Goal: Task Accomplishment & Management: Use online tool/utility

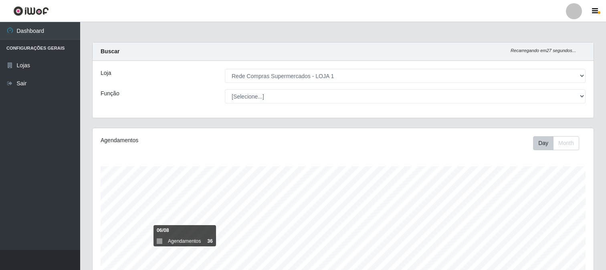
select select "158"
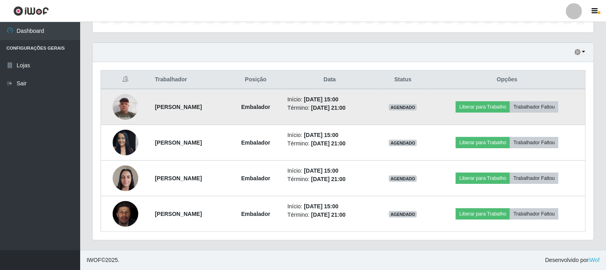
scroll to position [166, 501]
click at [480, 110] on button "Liberar para Trabalho" at bounding box center [483, 106] width 54 height 11
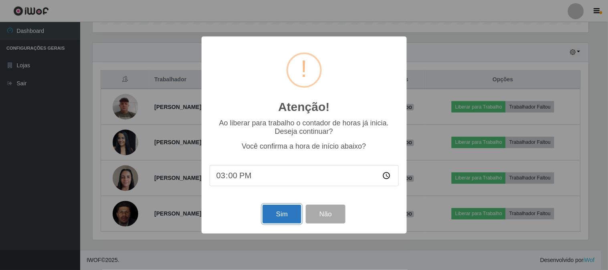
click at [275, 213] on button "Sim" at bounding box center [282, 214] width 39 height 19
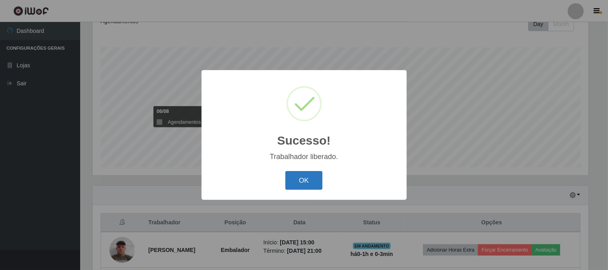
click at [287, 178] on button "OK" at bounding box center [303, 180] width 37 height 19
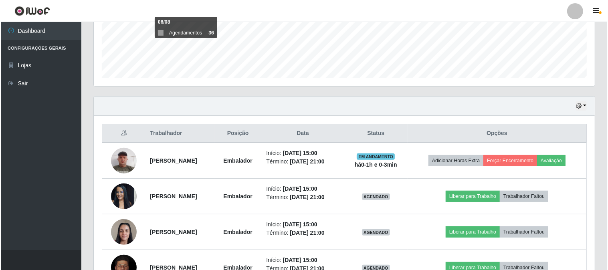
scroll to position [253, 0]
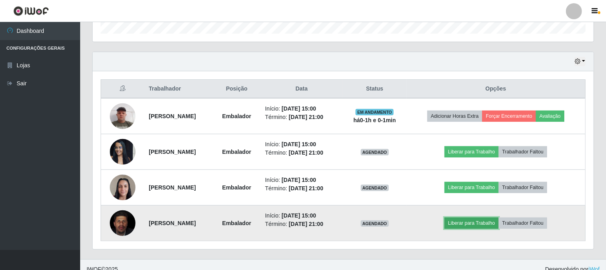
click at [492, 220] on button "Liberar para Trabalho" at bounding box center [472, 223] width 54 height 11
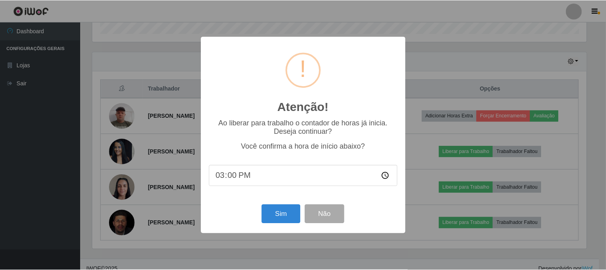
scroll to position [166, 496]
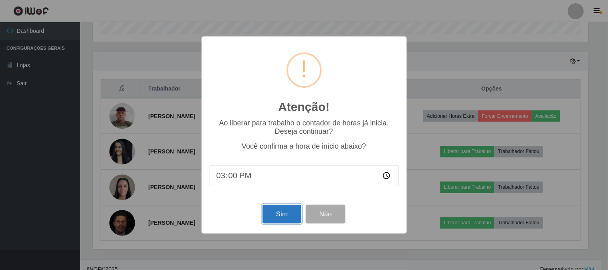
click at [281, 218] on button "Sim" at bounding box center [282, 214] width 39 height 19
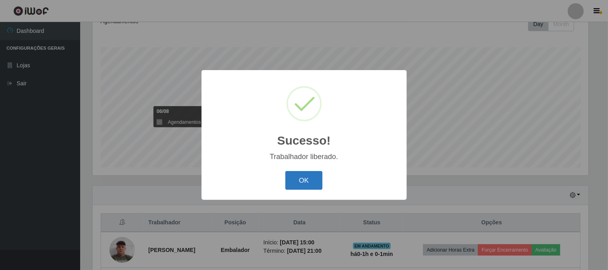
click at [301, 179] on button "OK" at bounding box center [303, 180] width 37 height 19
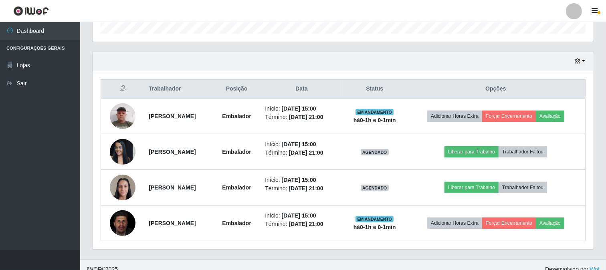
scroll to position [262, 0]
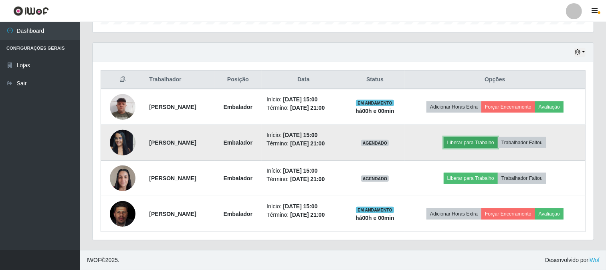
click at [497, 143] on button "Liberar para Trabalho" at bounding box center [471, 142] width 54 height 11
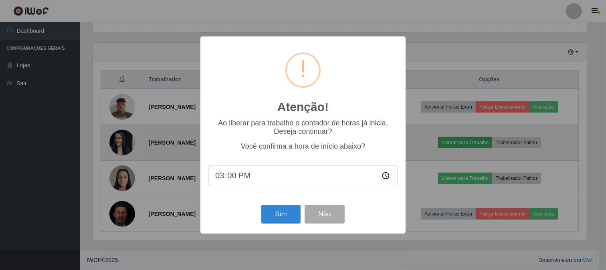
scroll to position [166, 496]
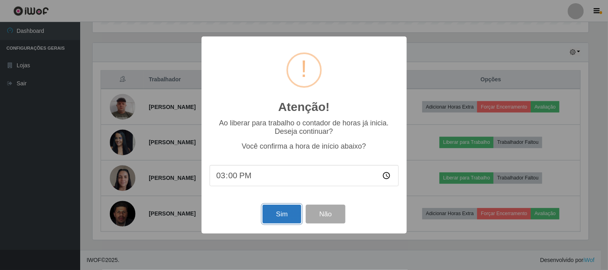
click at [283, 218] on button "Sim" at bounding box center [282, 214] width 39 height 19
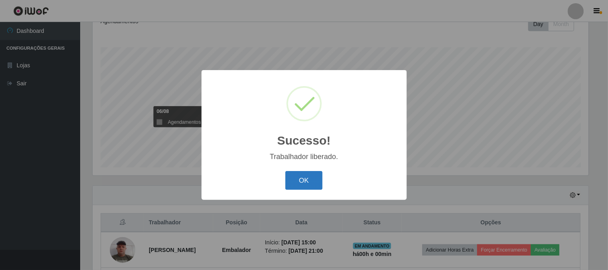
click at [319, 183] on button "OK" at bounding box center [303, 180] width 37 height 19
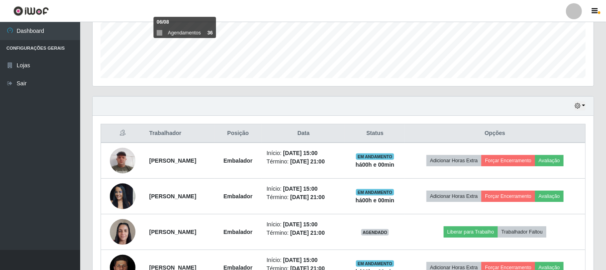
scroll to position [253, 0]
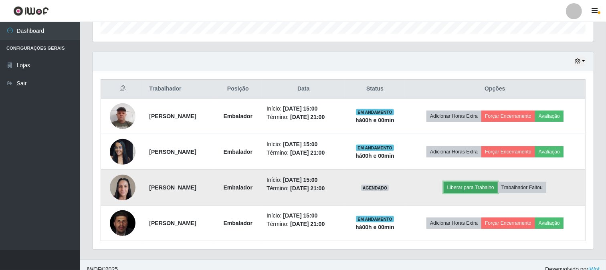
click at [492, 189] on button "Liberar para Trabalho" at bounding box center [471, 187] width 54 height 11
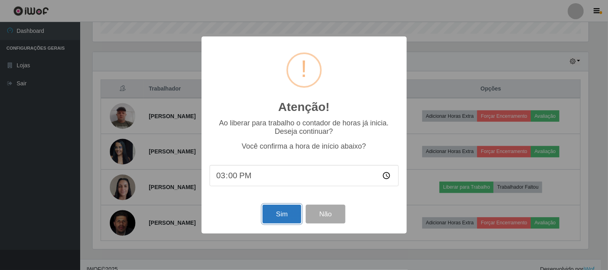
click at [284, 215] on button "Sim" at bounding box center [282, 214] width 39 height 19
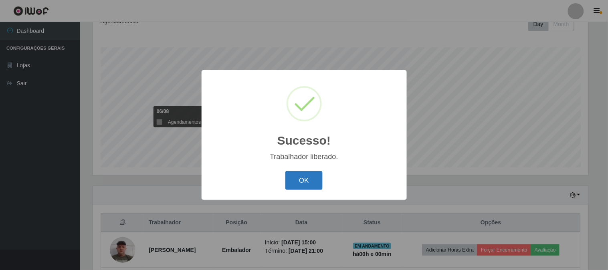
click at [300, 178] on button "OK" at bounding box center [303, 180] width 37 height 19
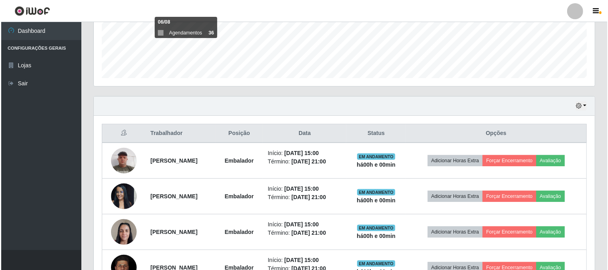
scroll to position [253, 0]
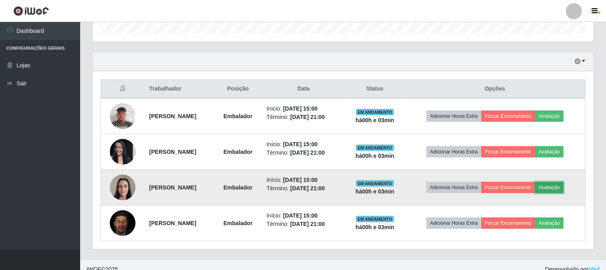
click at [563, 190] on button "Avaliação" at bounding box center [549, 187] width 28 height 11
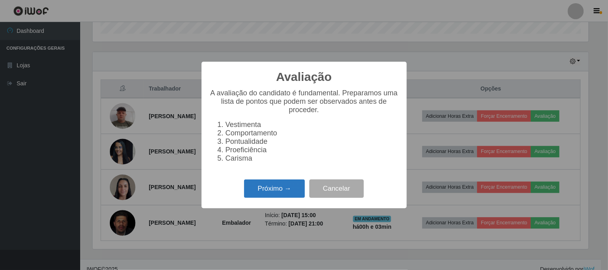
click at [269, 182] on button "Próximo →" at bounding box center [274, 189] width 61 height 19
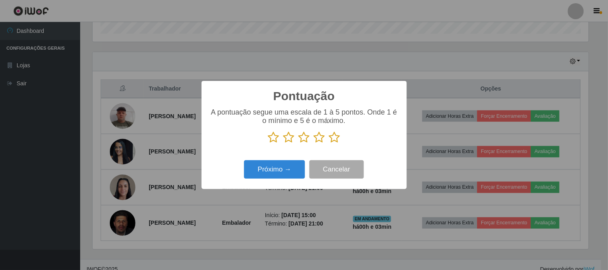
click at [334, 141] on icon at bounding box center [334, 137] width 11 height 12
click at [329, 143] on input "radio" at bounding box center [329, 143] width 0 height 0
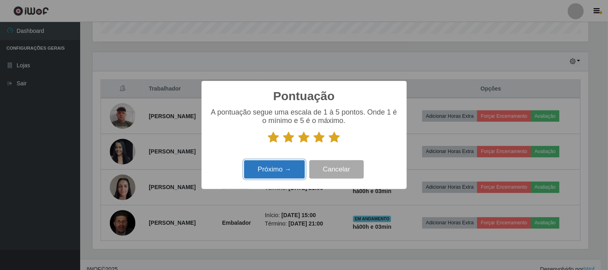
click at [282, 162] on button "Próximo →" at bounding box center [274, 169] width 61 height 19
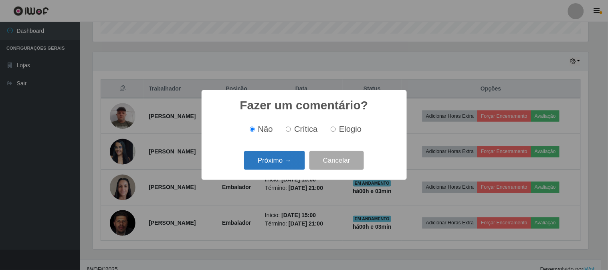
click at [291, 163] on button "Próximo →" at bounding box center [274, 160] width 61 height 19
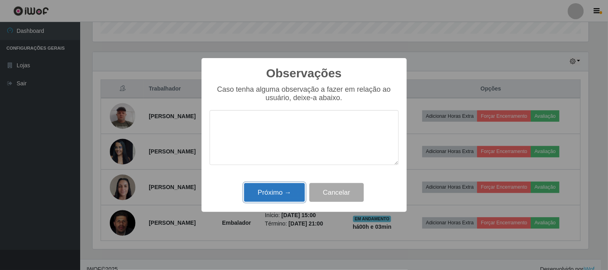
click at [285, 192] on button "Próximo →" at bounding box center [274, 192] width 61 height 19
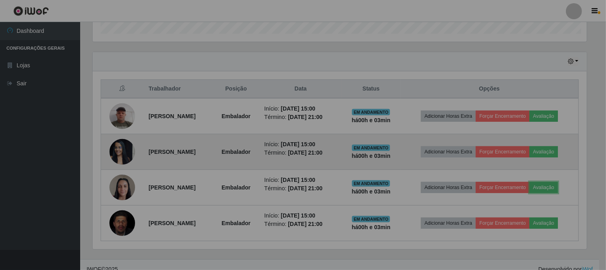
scroll to position [166, 501]
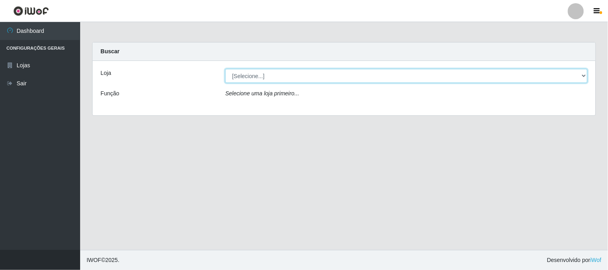
click at [269, 75] on select "[Selecione...] Rede Compras Supermercados - LOJA 1" at bounding box center [406, 76] width 362 height 14
click at [225, 69] on select "[Selecione...] Rede Compras Supermercados - LOJA 1" at bounding box center [406, 76] width 362 height 14
drag, startPoint x: 265, startPoint y: 71, endPoint x: 268, endPoint y: 82, distance: 12.0
click at [265, 71] on select "[Selecione...] Rede Compras Supermercados - LOJA 1" at bounding box center [406, 76] width 362 height 14
select select "158"
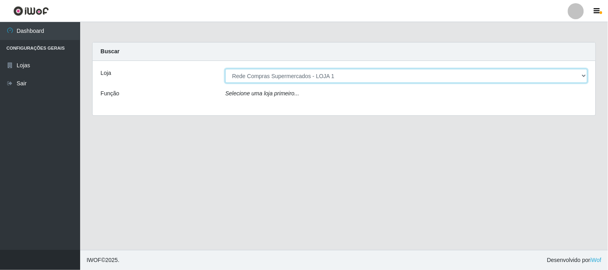
click at [225, 69] on select "[Selecione...] Rede Compras Supermercados - LOJA 1" at bounding box center [406, 76] width 362 height 14
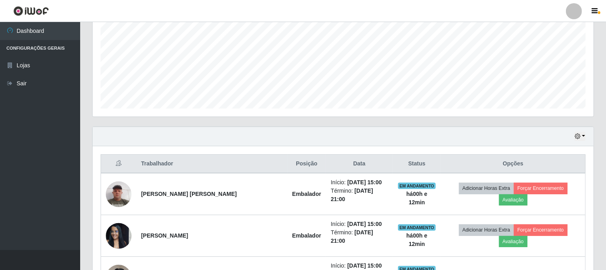
scroll to position [262, 0]
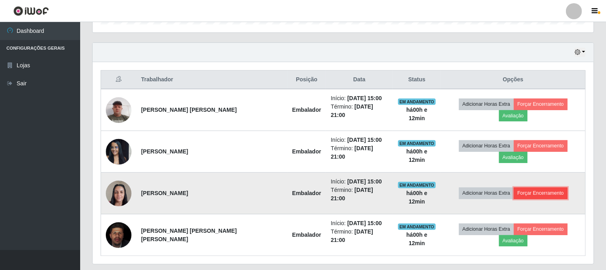
click at [547, 188] on button "Forçar Encerramento" at bounding box center [541, 193] width 54 height 11
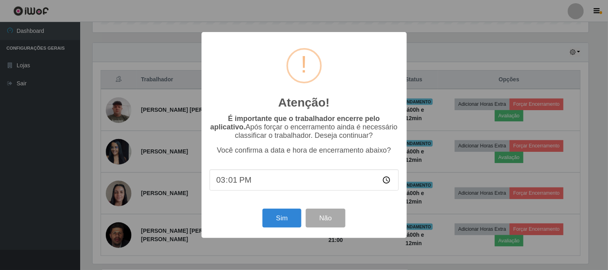
type input "15:12"
click at [273, 224] on button "Sim" at bounding box center [282, 218] width 39 height 19
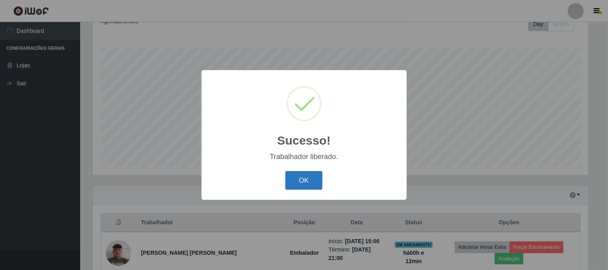
click at [311, 177] on button "OK" at bounding box center [303, 180] width 37 height 19
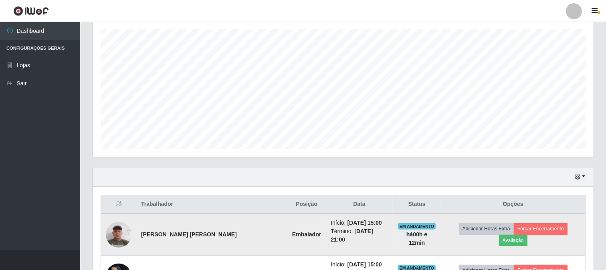
scroll to position [226, 0]
